Goal: Find specific page/section: Find specific page/section

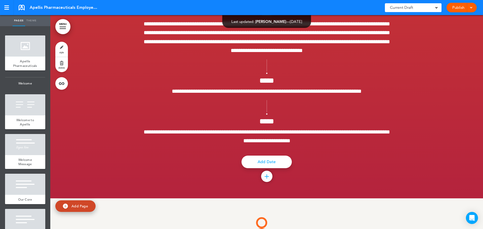
scroll to position [3120, 0]
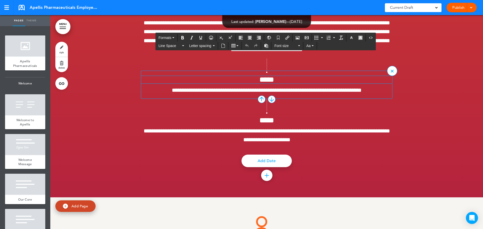
click at [273, 83] on span "*****" at bounding box center [266, 79] width 15 height 7
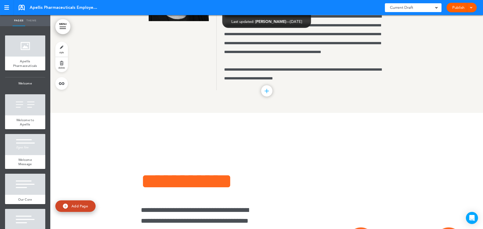
scroll to position [4679, 0]
